Goal: Transaction & Acquisition: Purchase product/service

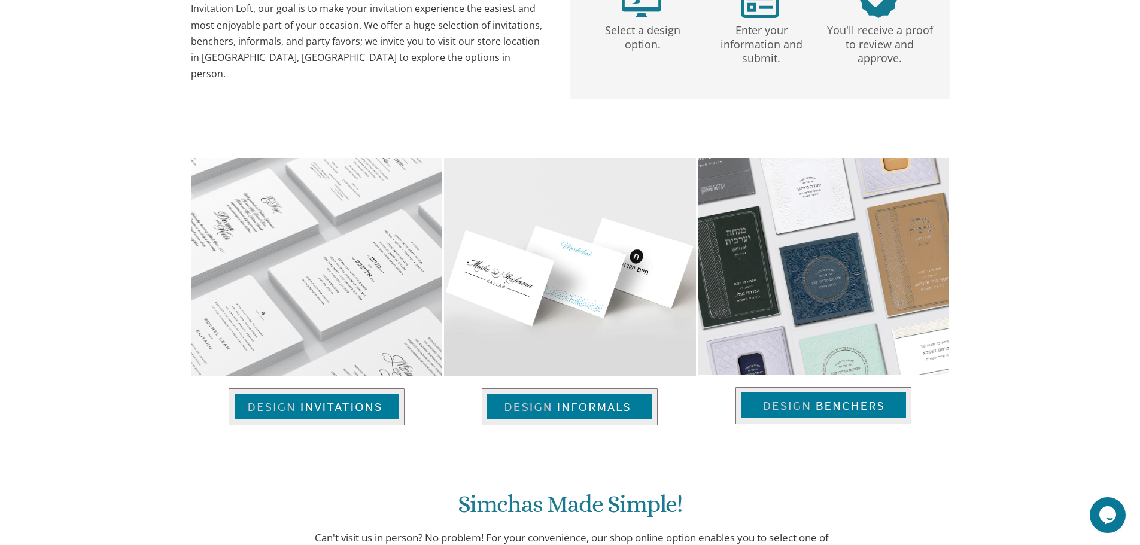
scroll to position [715, 0]
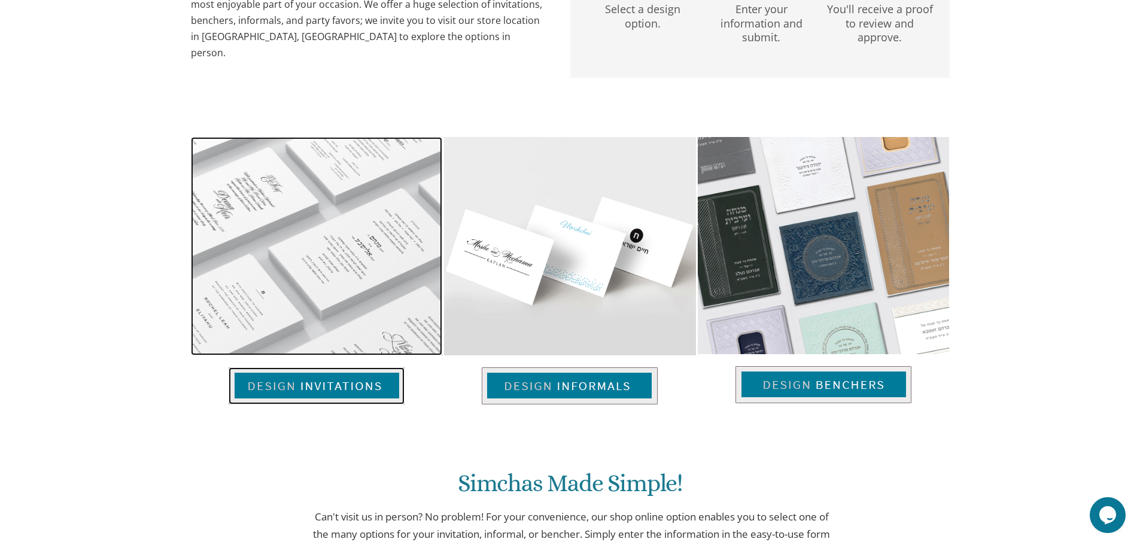
click at [275, 266] on img at bounding box center [316, 246] width 251 height 219
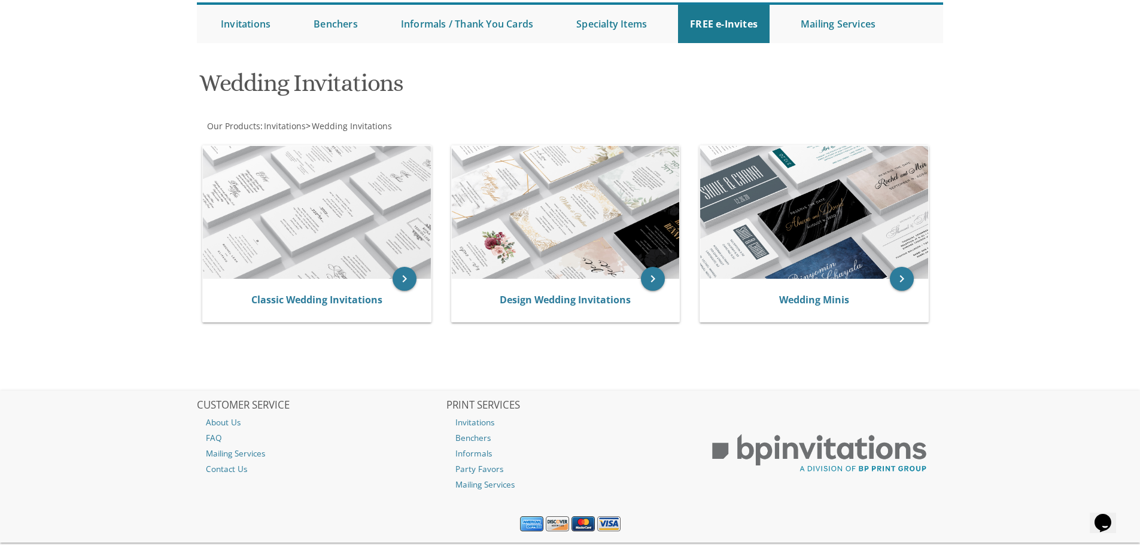
scroll to position [150, 0]
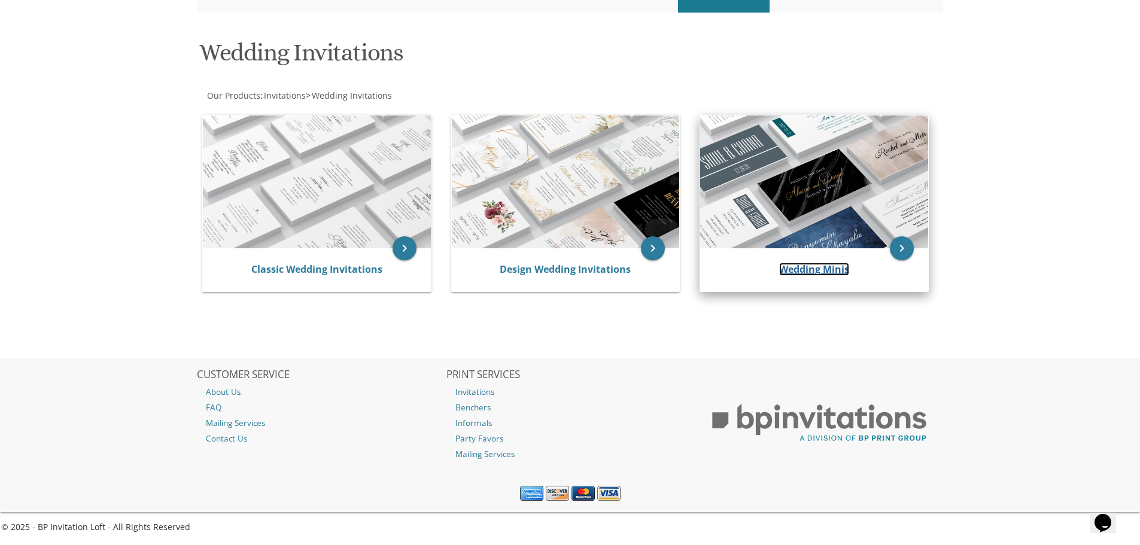
click at [800, 271] on link "Wedding Minis" at bounding box center [814, 269] width 70 height 13
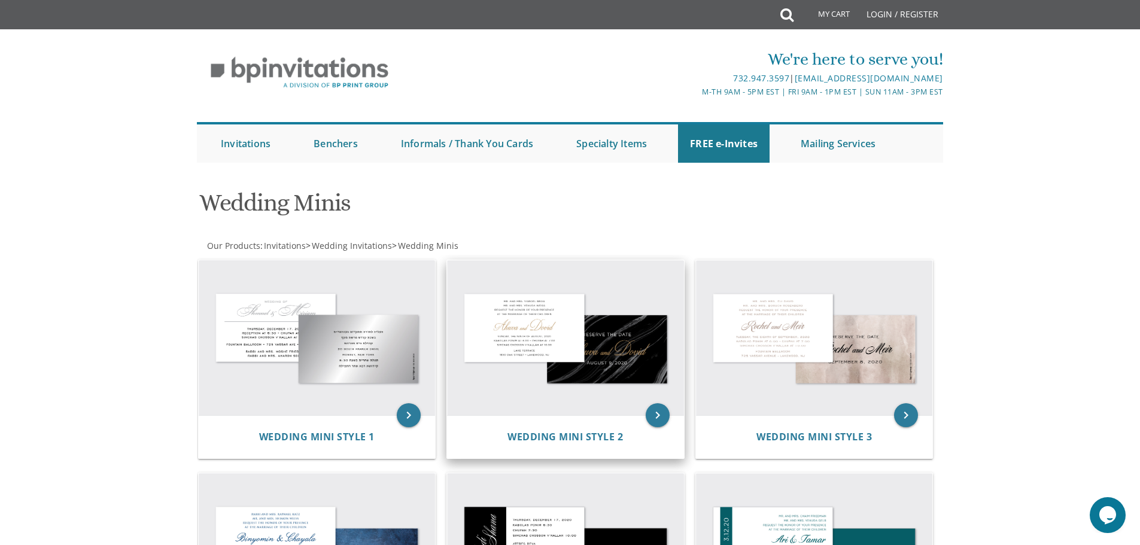
click at [601, 367] on img at bounding box center [565, 338] width 237 height 156
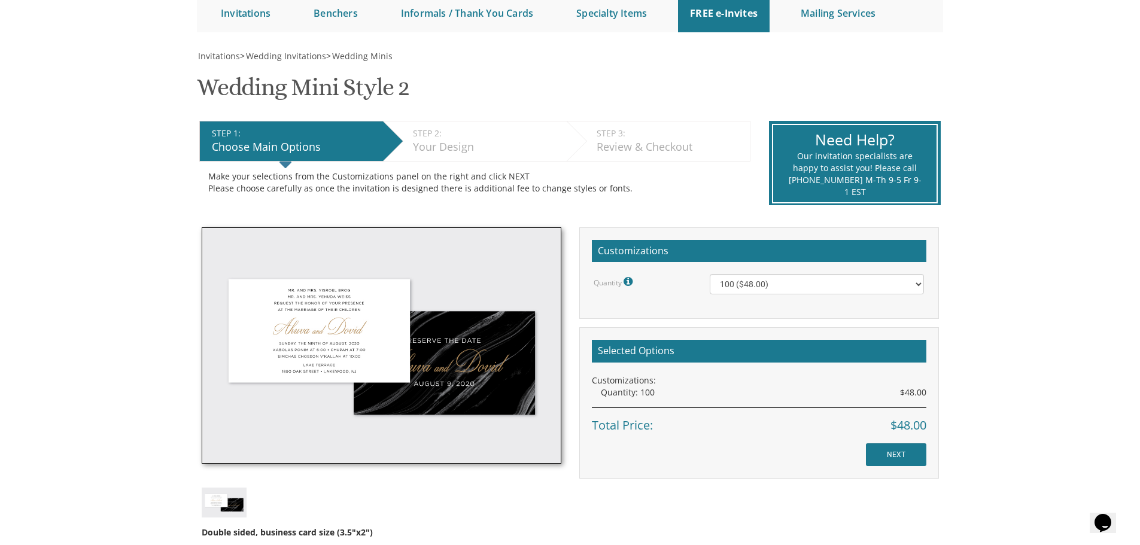
scroll to position [120, 0]
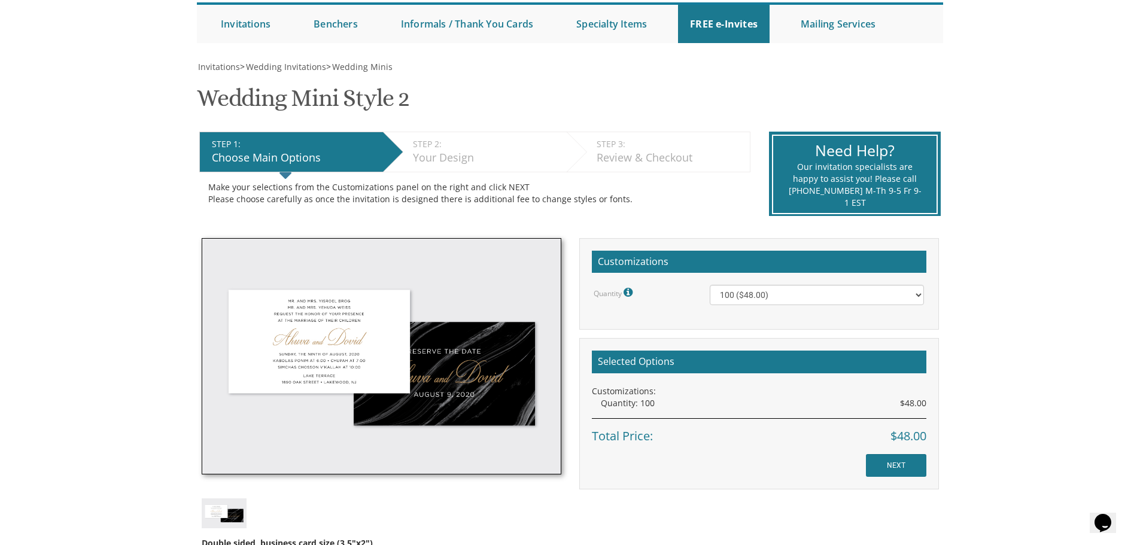
click at [503, 153] on div "Your Design" at bounding box center [487, 158] width 148 height 16
click at [465, 156] on div "Your Design" at bounding box center [487, 158] width 148 height 16
click at [619, 155] on div "Review & Checkout" at bounding box center [670, 158] width 147 height 16
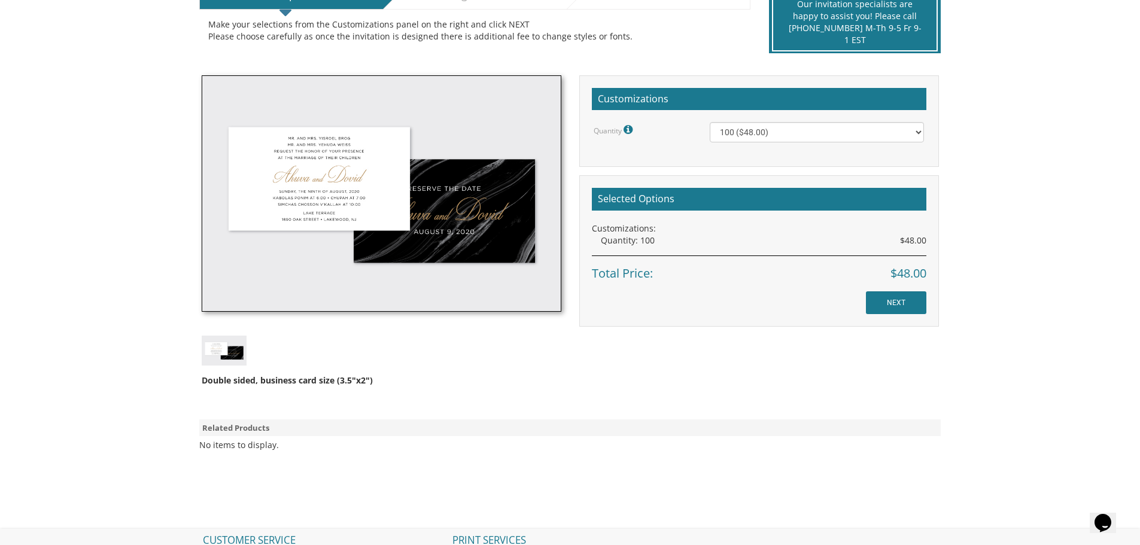
scroll to position [180, 0]
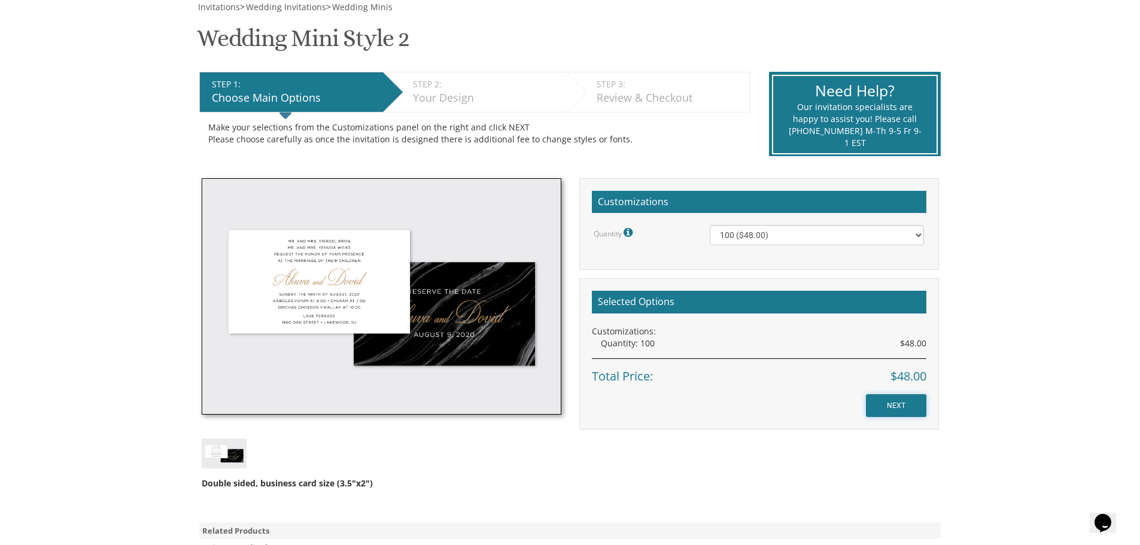
click at [892, 406] on input "NEXT" at bounding box center [896, 406] width 60 height 23
